Goal: Task Accomplishment & Management: Manage account settings

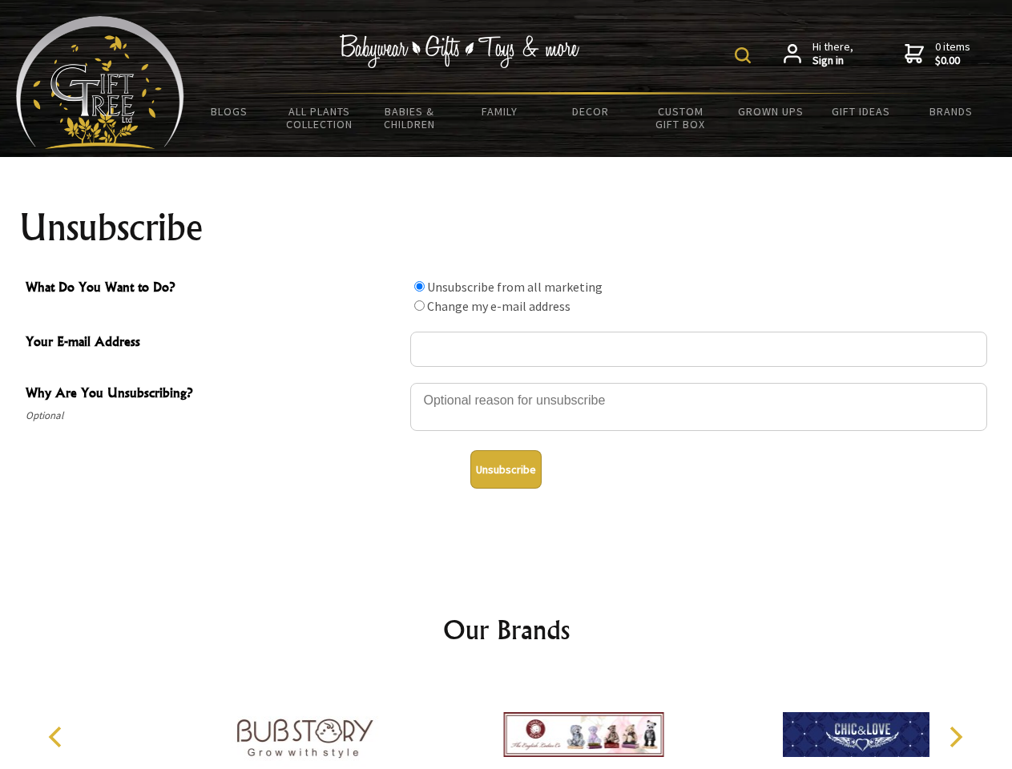
click at [745, 55] on img at bounding box center [743, 55] width 16 height 16
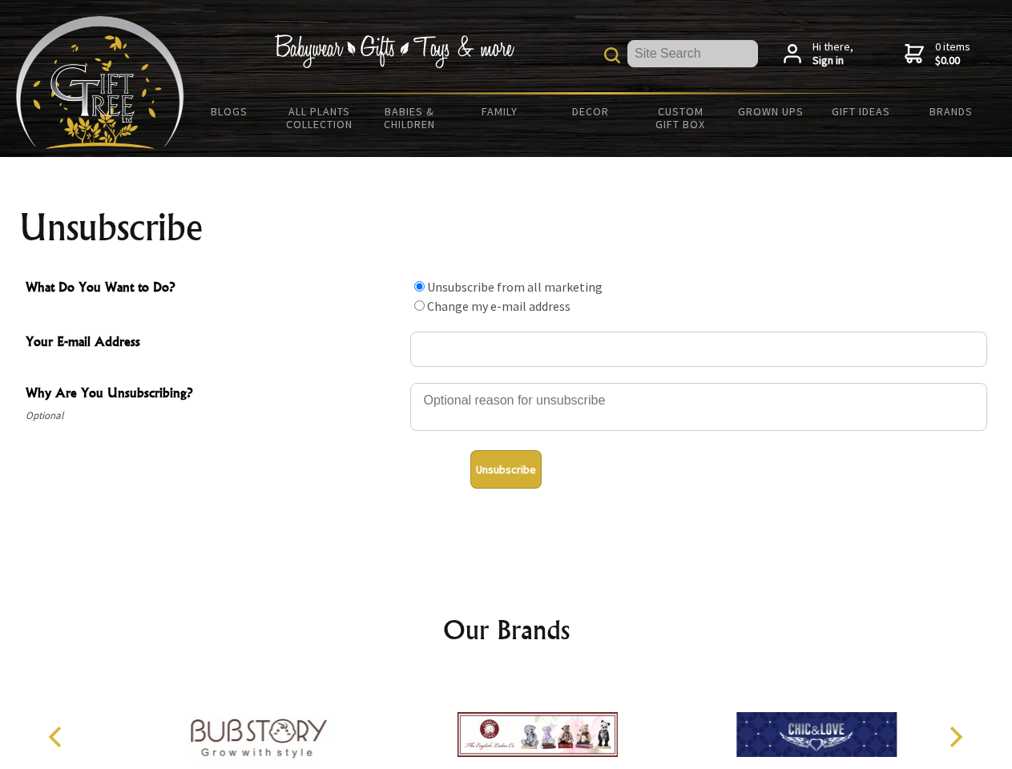
click at [506, 382] on div at bounding box center [698, 409] width 577 height 56
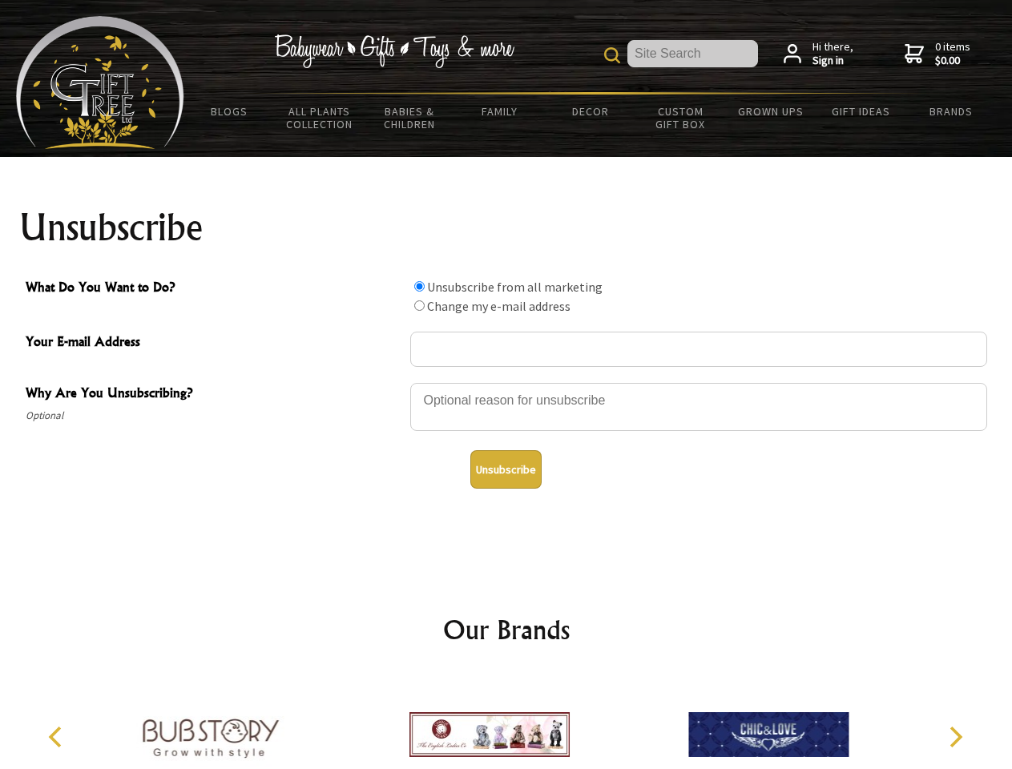
click at [419, 286] on input "What Do You Want to Do?" at bounding box center [419, 286] width 10 height 10
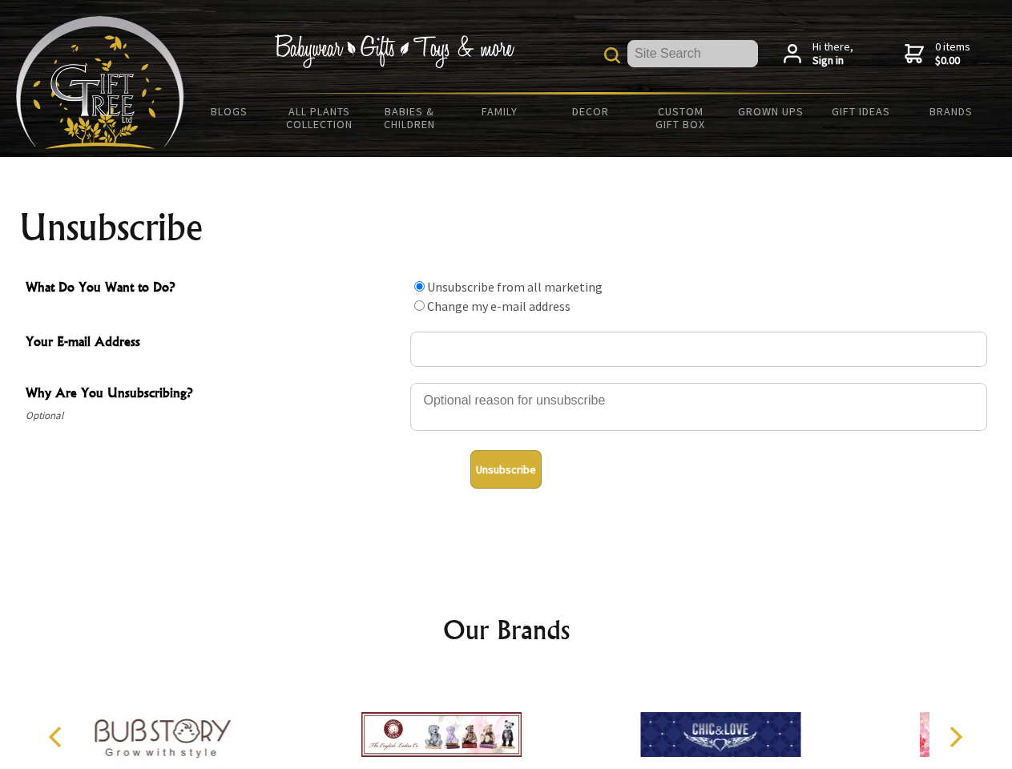
click at [419, 305] on input "What Do You Want to Do?" at bounding box center [419, 305] width 10 height 10
radio input "true"
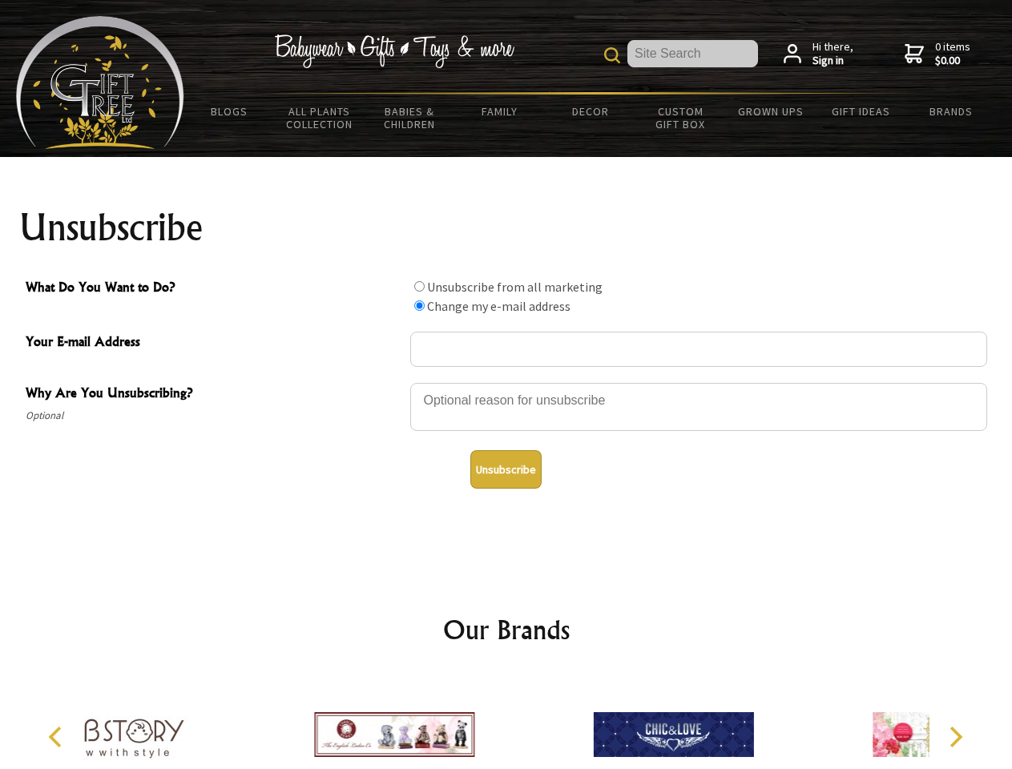
click at [506, 469] on button "Unsubscribe" at bounding box center [505, 469] width 71 height 38
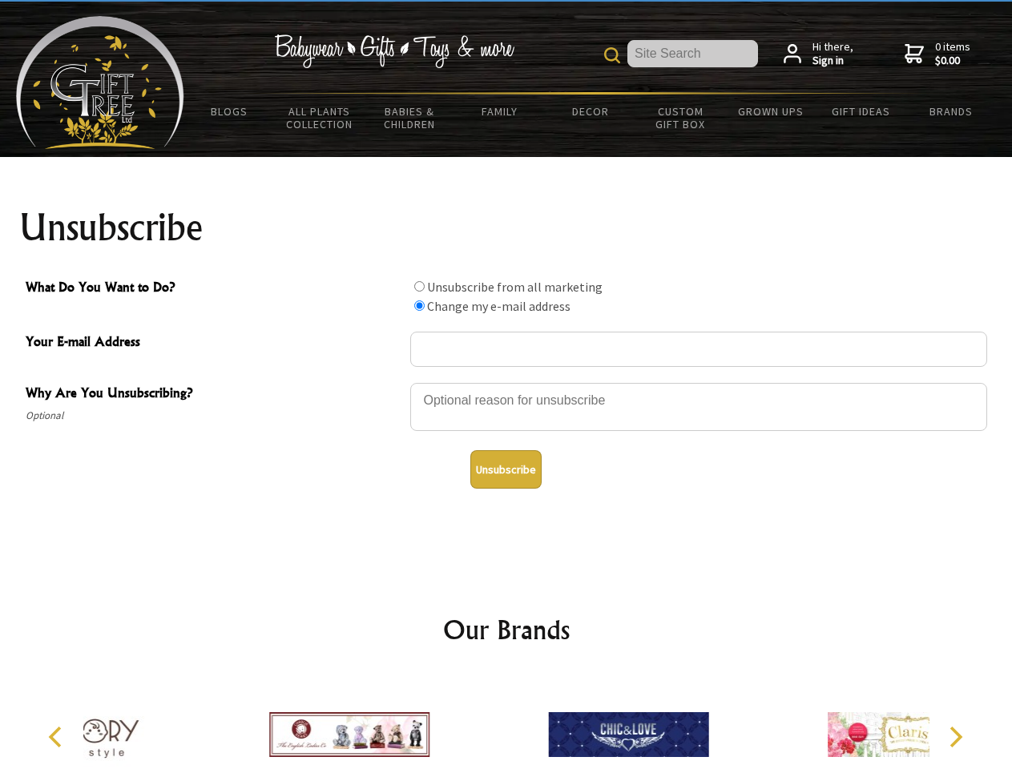
click at [58, 737] on icon "Previous" at bounding box center [56, 737] width 21 height 21
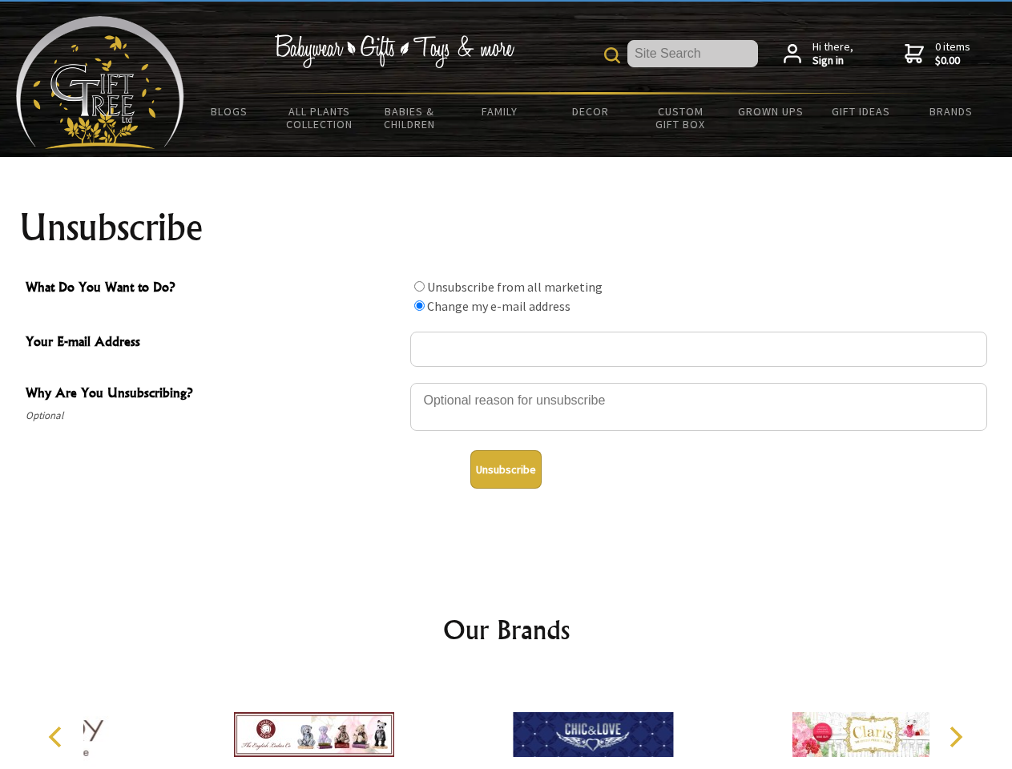
click at [955, 737] on icon "Next" at bounding box center [954, 737] width 21 height 21
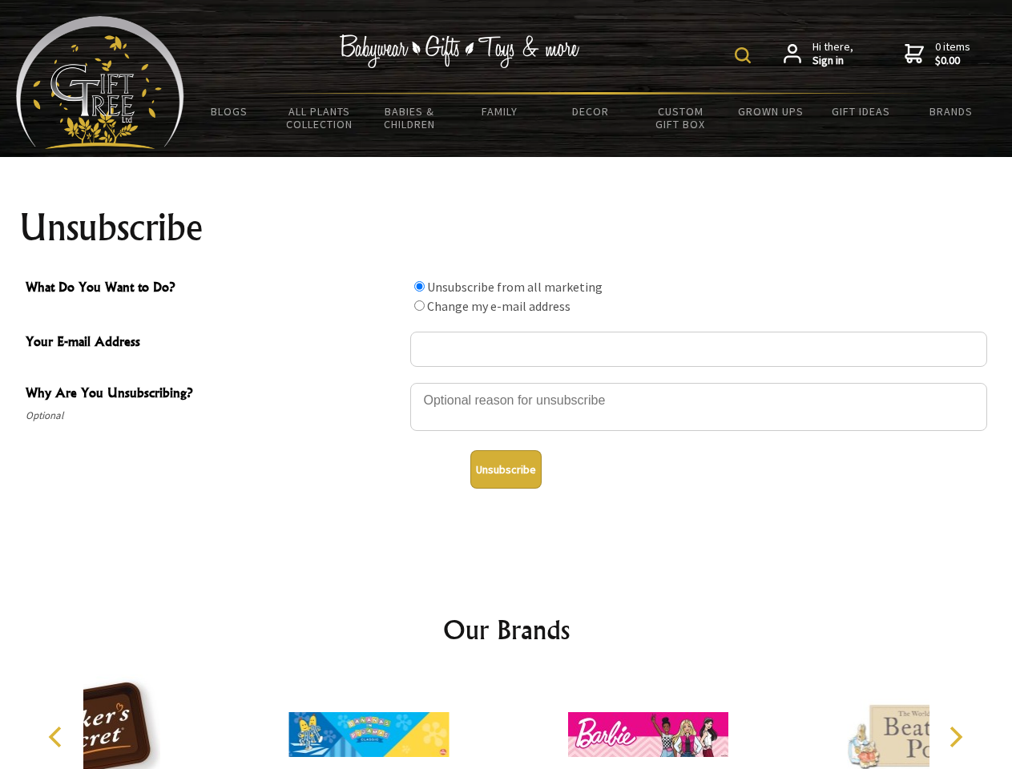
click at [745, 55] on img at bounding box center [743, 55] width 16 height 16
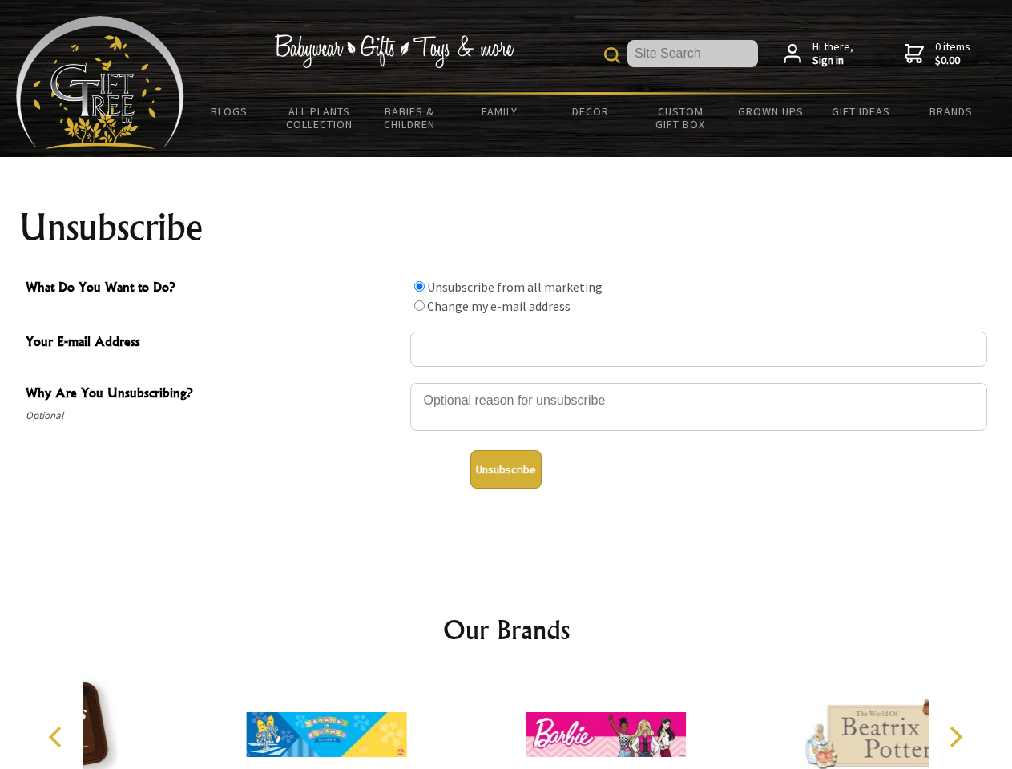
click at [506, 382] on div at bounding box center [698, 409] width 577 height 56
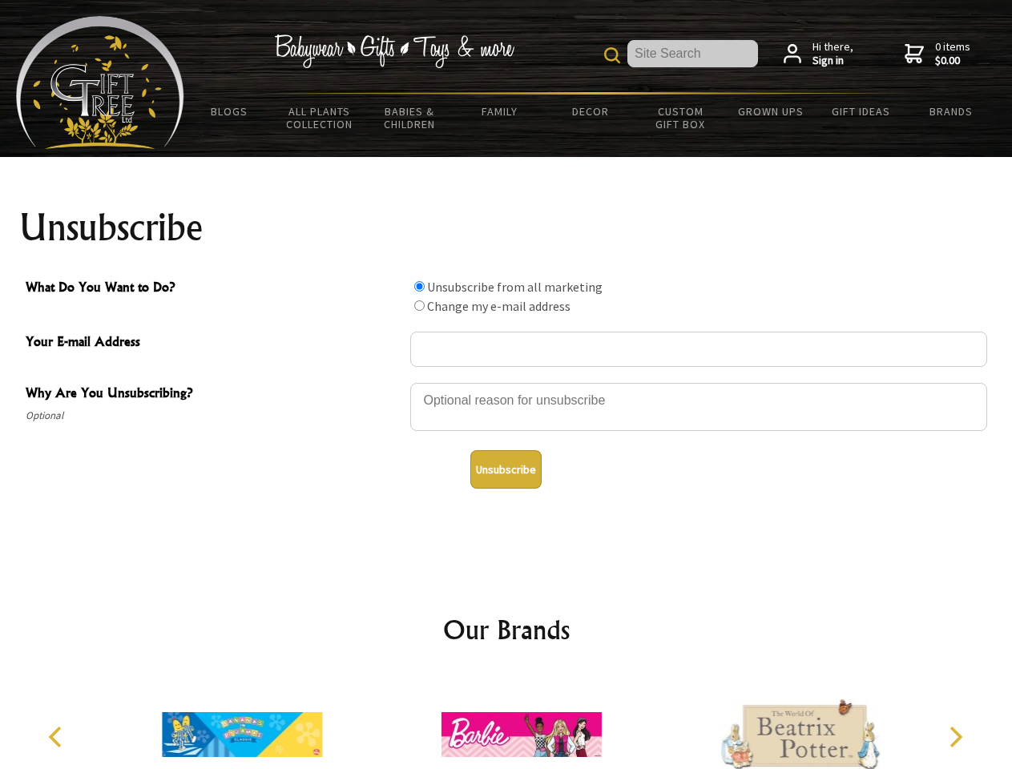
click at [419, 286] on input "What Do You Want to Do?" at bounding box center [419, 286] width 10 height 10
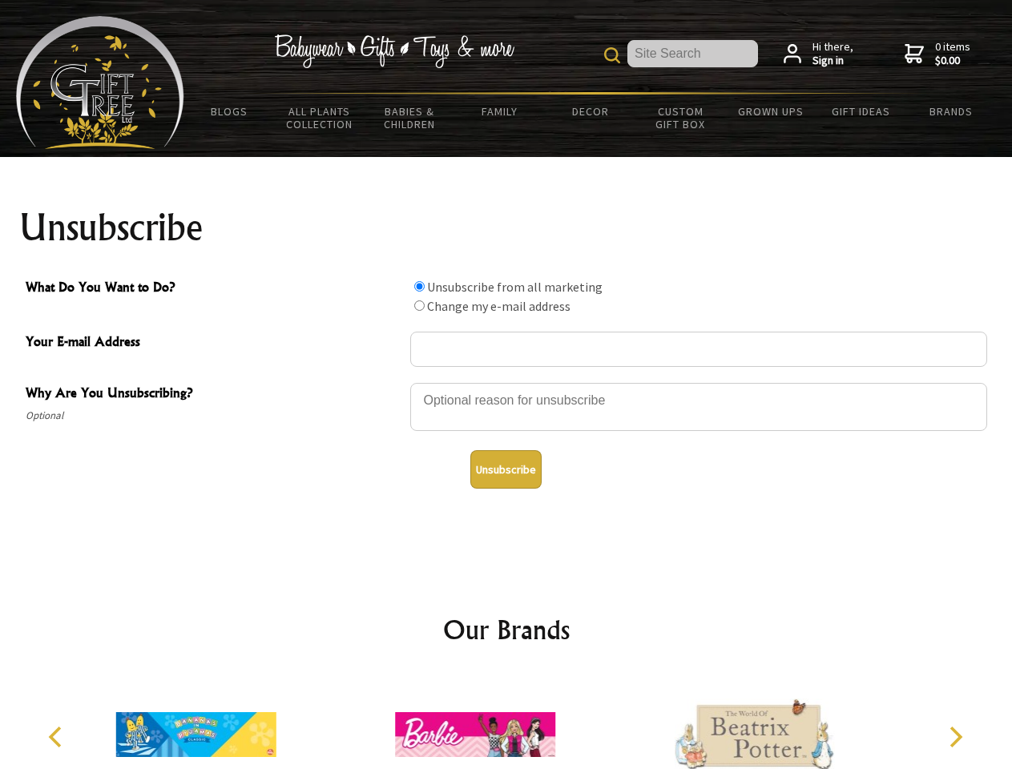
click at [419, 305] on input "What Do You Want to Do?" at bounding box center [419, 305] width 10 height 10
radio input "true"
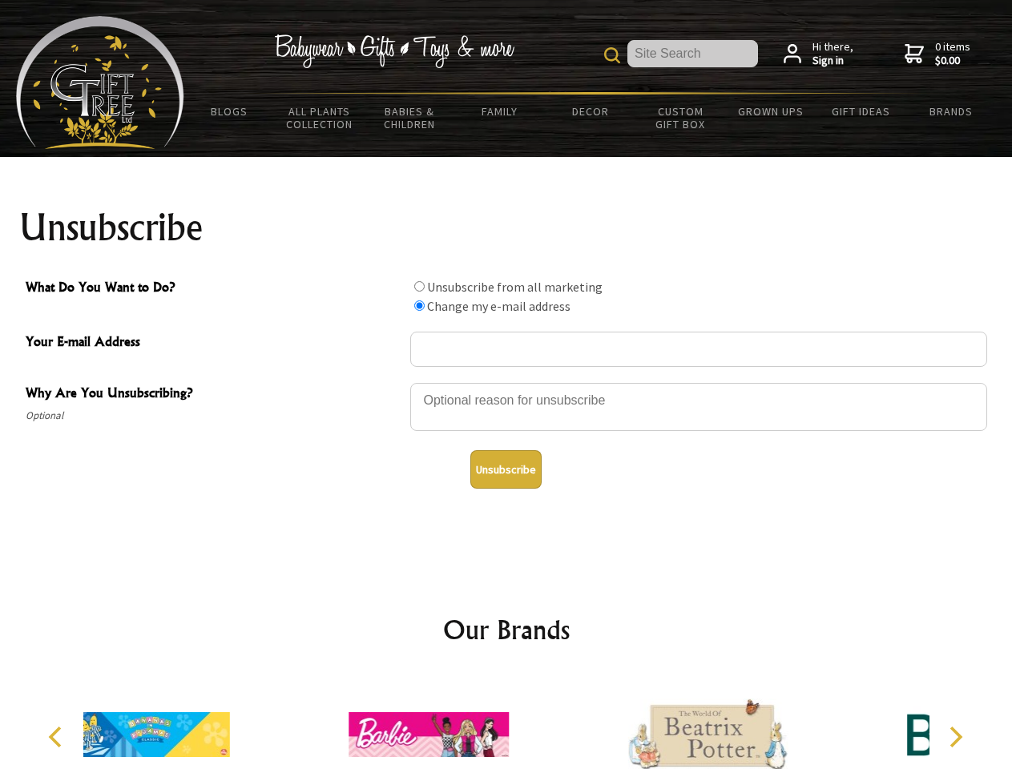
click at [506, 469] on button "Unsubscribe" at bounding box center [505, 469] width 71 height 38
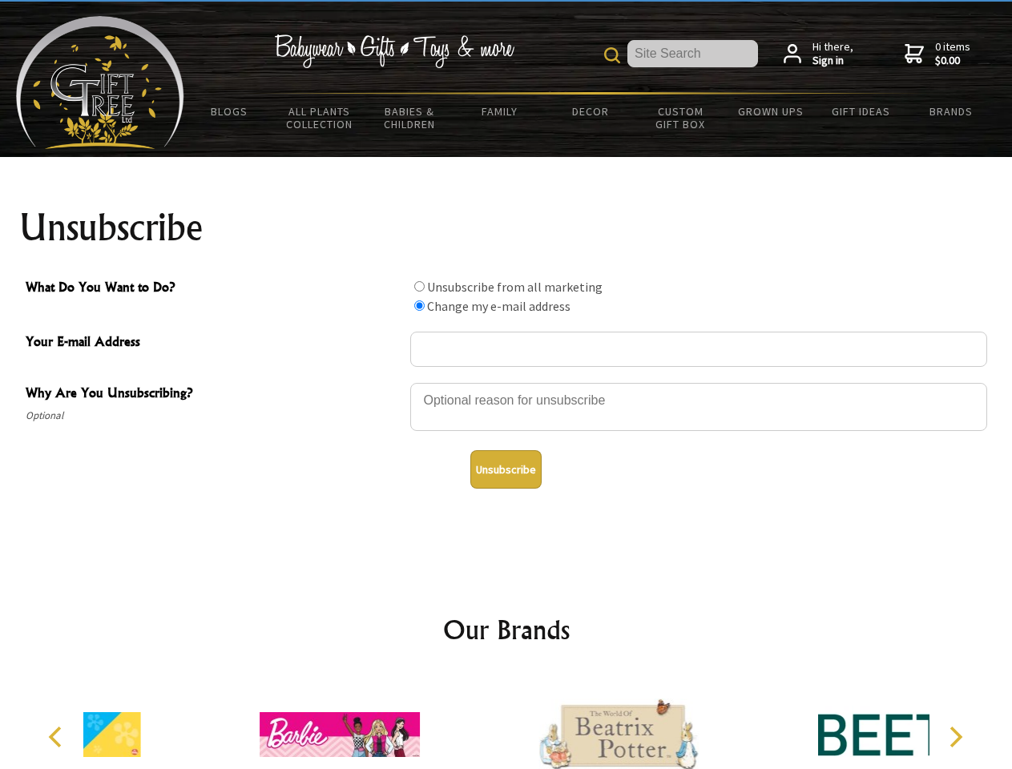
click at [506, 722] on div at bounding box center [618, 737] width 279 height 125
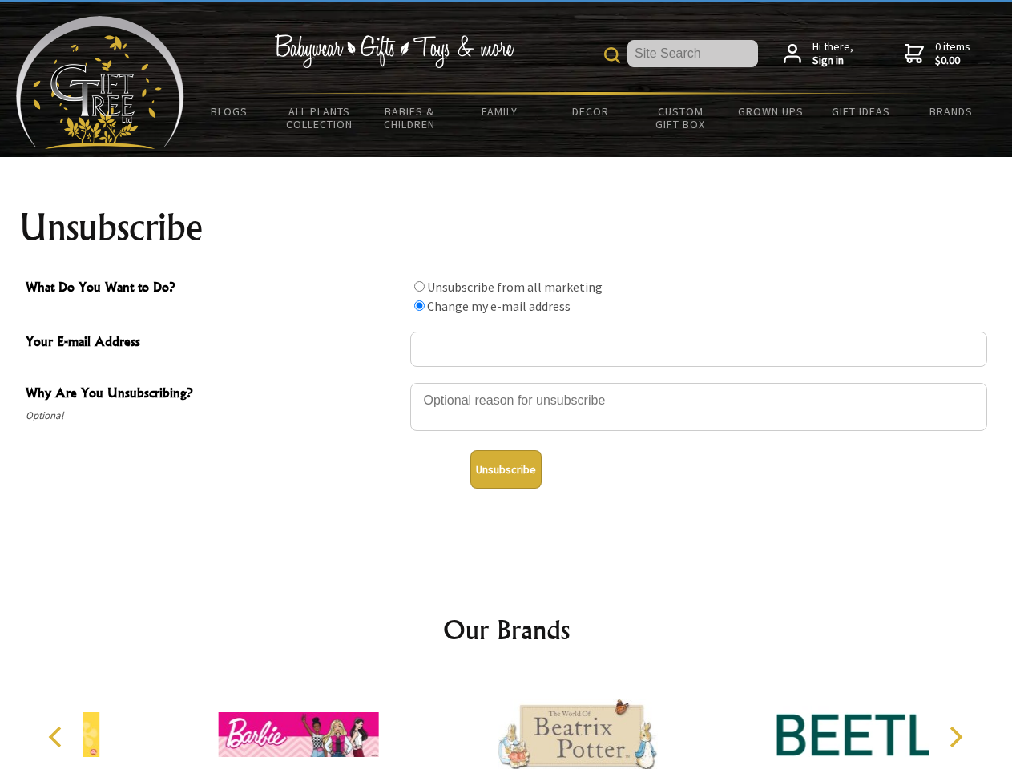
click at [58, 737] on icon "Previous" at bounding box center [56, 737] width 21 height 21
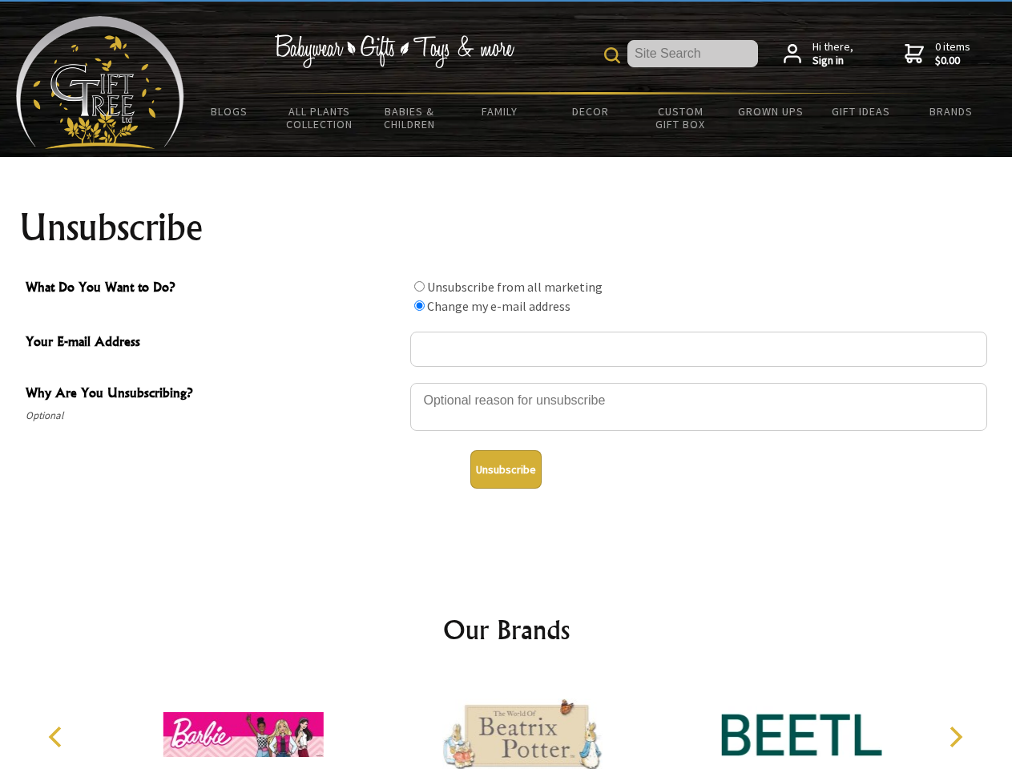
click at [955, 737] on icon "Next" at bounding box center [954, 737] width 21 height 21
